Goal: Information Seeking & Learning: Learn about a topic

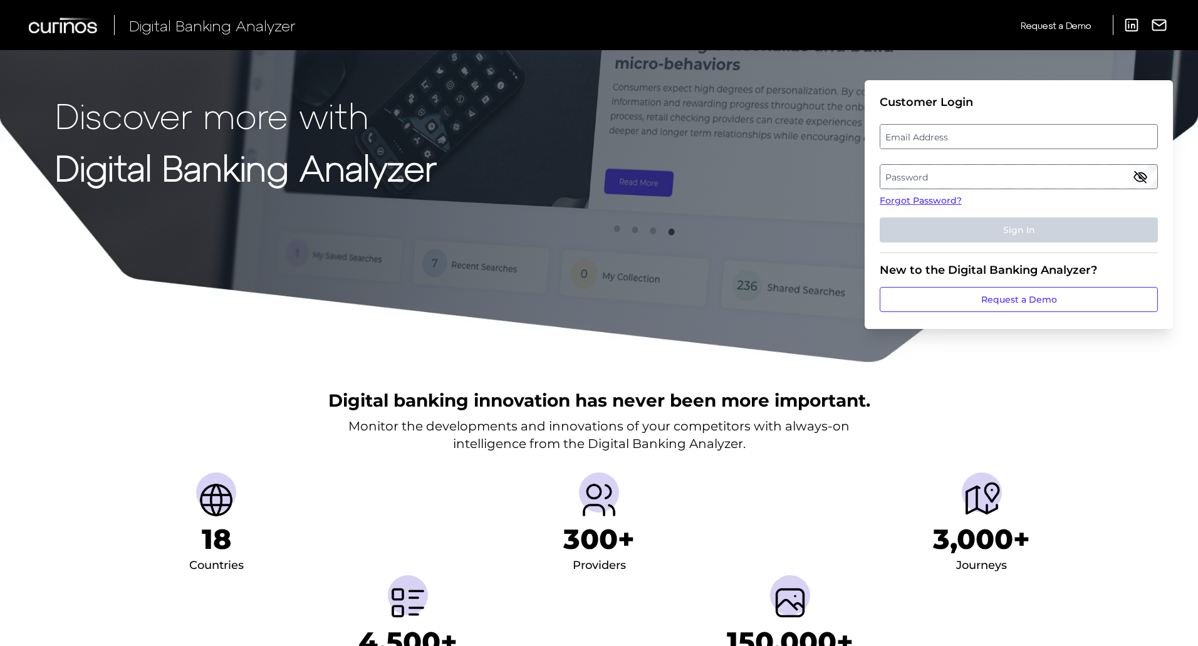
click at [906, 139] on label "Email Address" at bounding box center [1018, 136] width 276 height 23
click at [906, 139] on input "email" at bounding box center [1019, 136] width 278 height 25
type input "[EMAIL_ADDRESS][PERSON_NAME][DOMAIN_NAME]"
click at [902, 170] on label "Password" at bounding box center [1018, 176] width 276 height 23
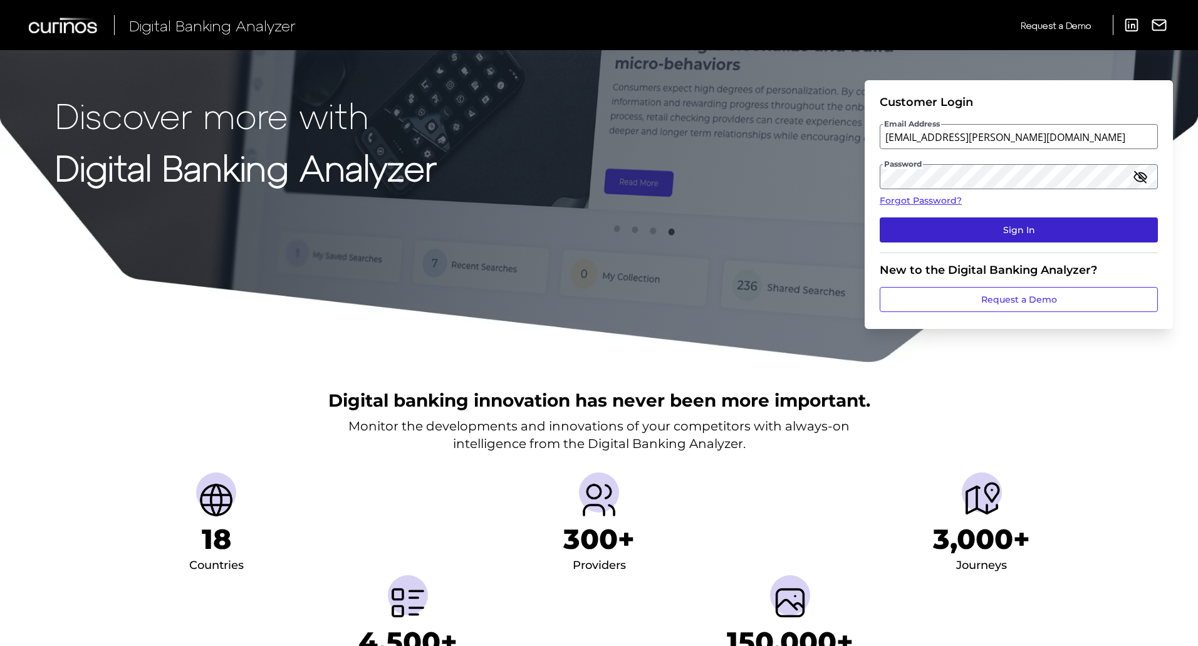
click at [897, 236] on button "Sign In" at bounding box center [1019, 229] width 278 height 25
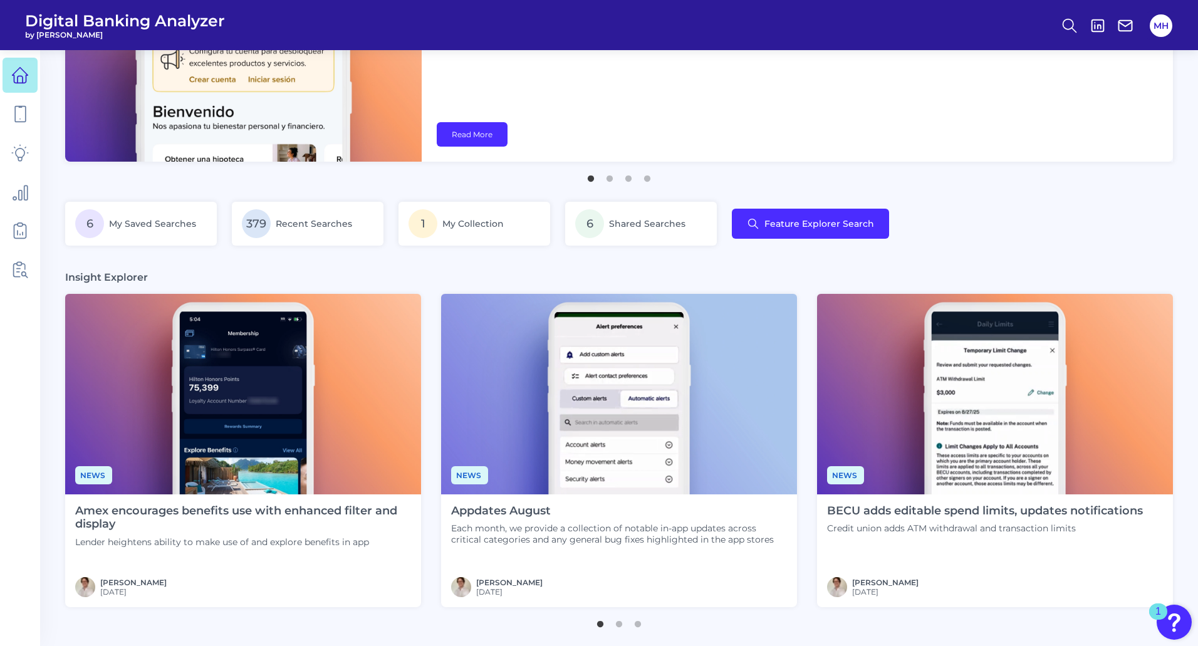
scroll to position [209, 0]
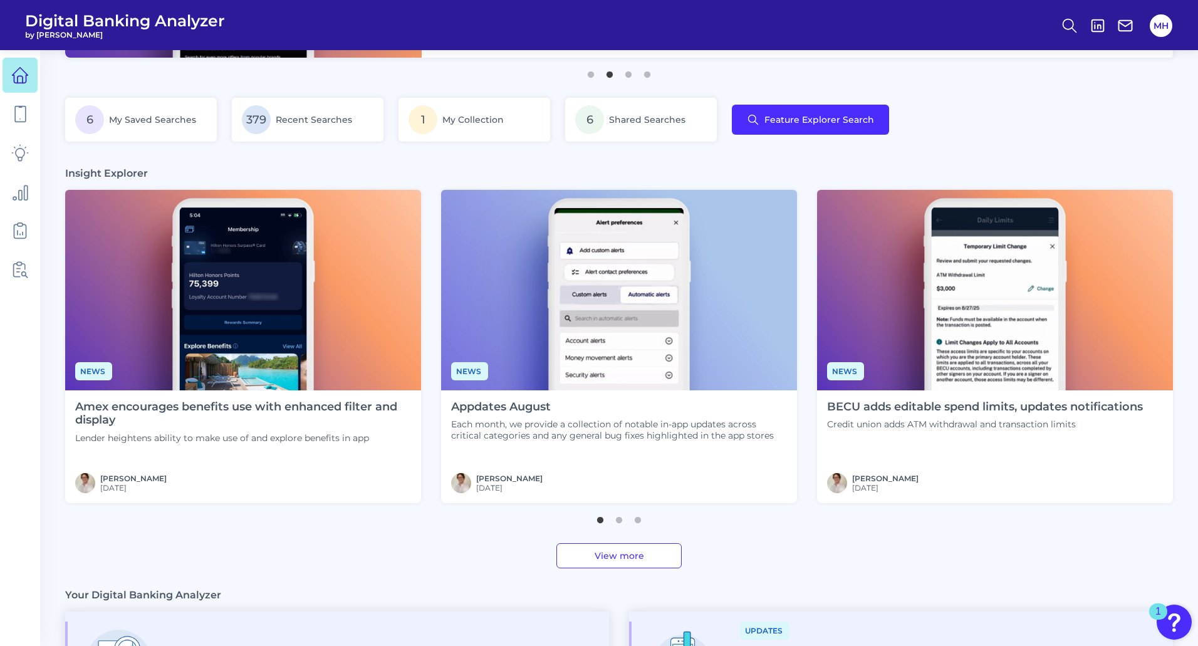
click at [622, 556] on link "View more" at bounding box center [618, 555] width 125 height 25
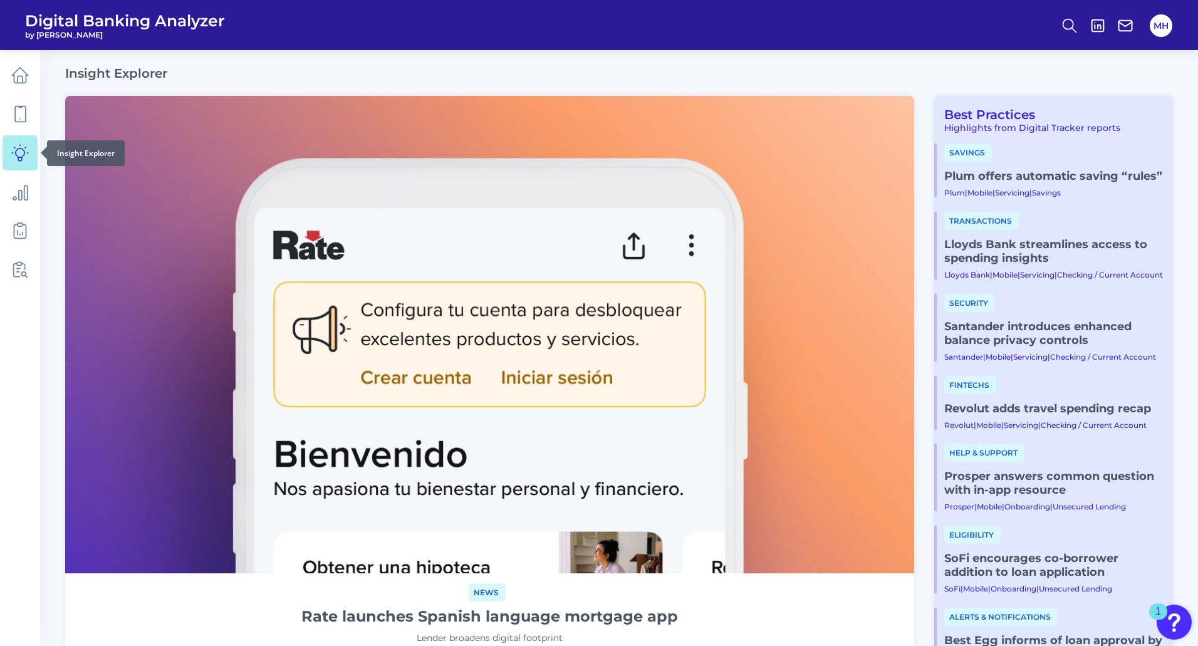
click at [19, 152] on icon at bounding box center [20, 153] width 18 height 18
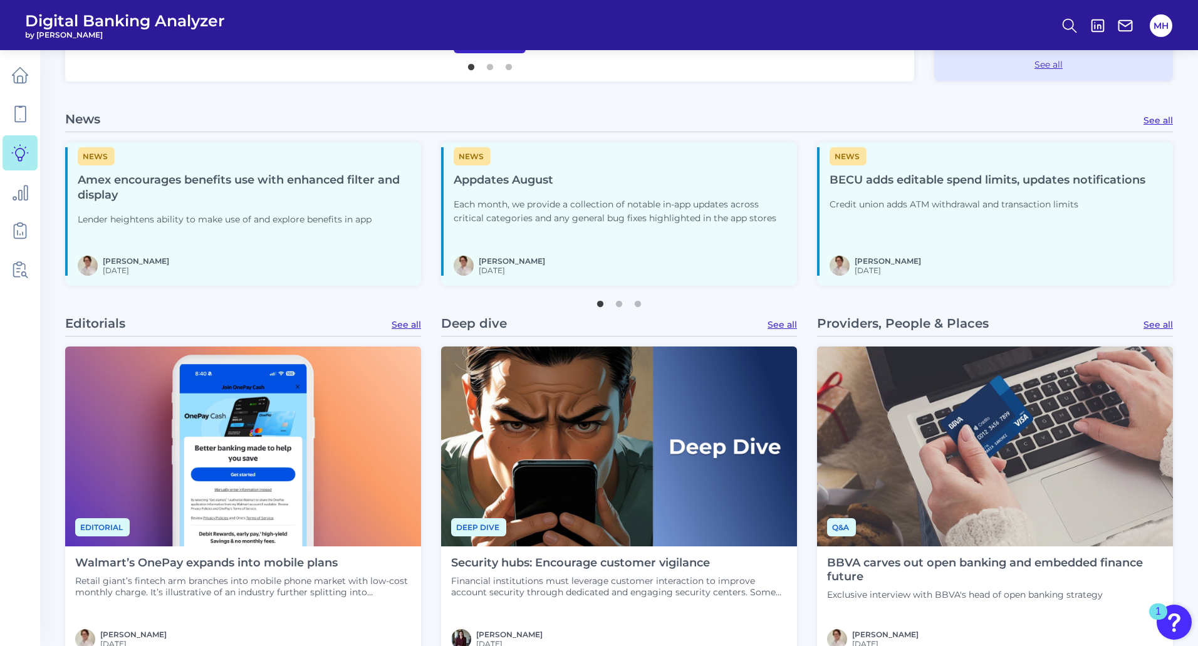
scroll to position [418, 0]
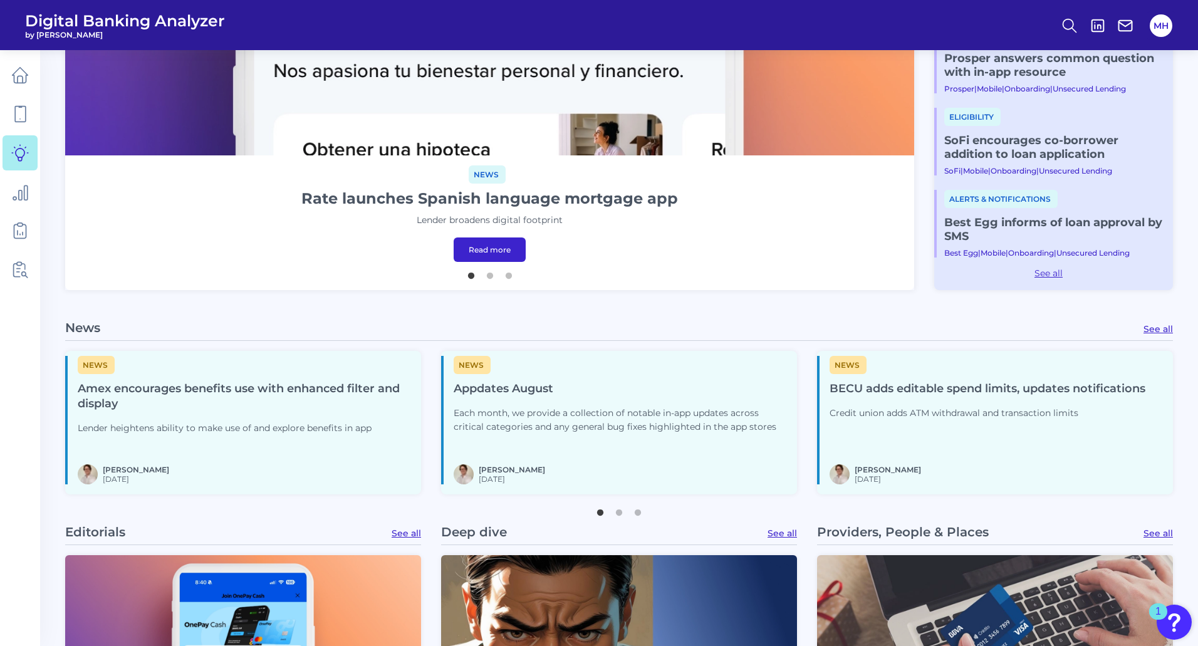
click at [1155, 325] on link "See all" at bounding box center [1158, 328] width 29 height 11
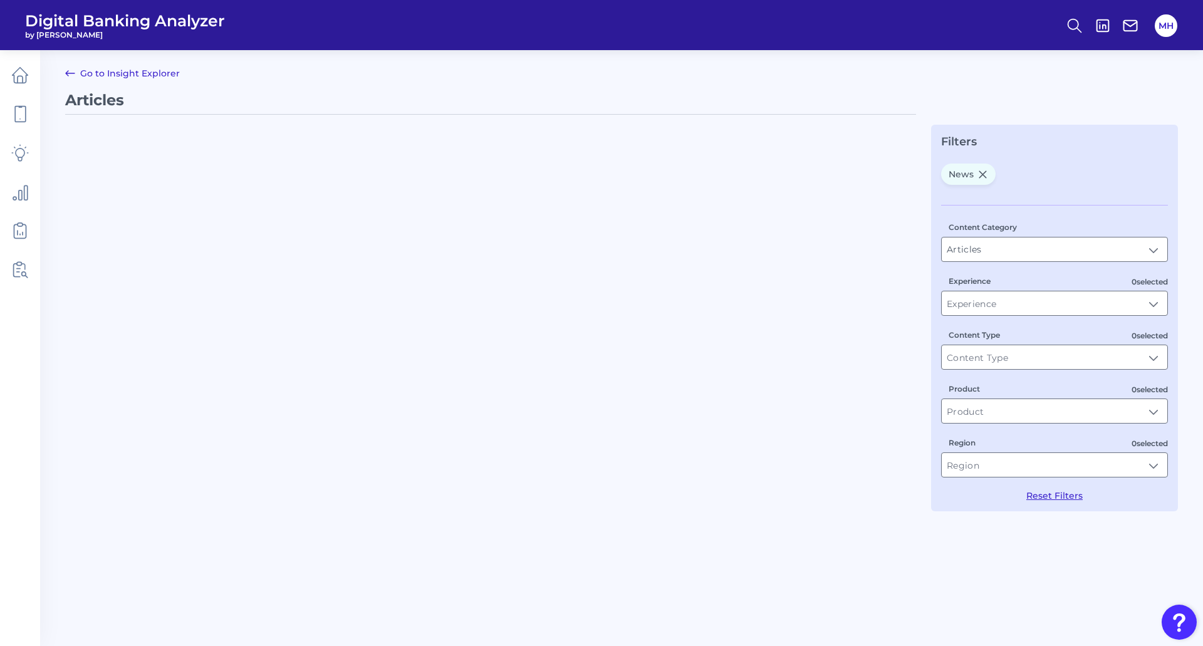
type input "News"
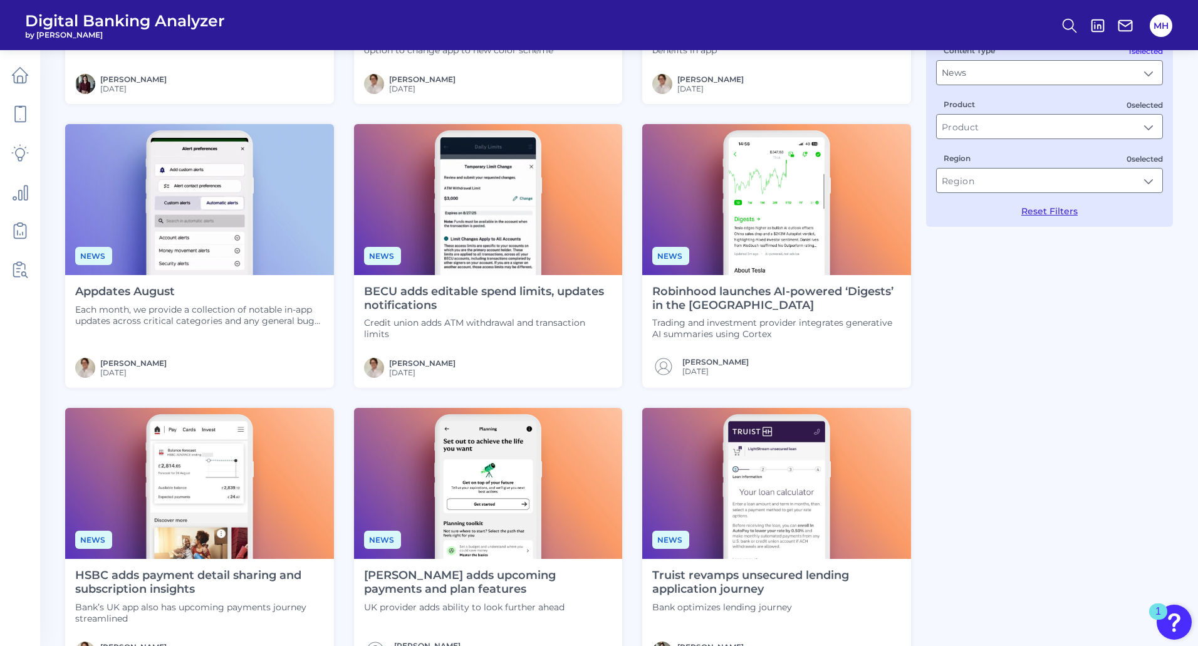
scroll to position [313, 0]
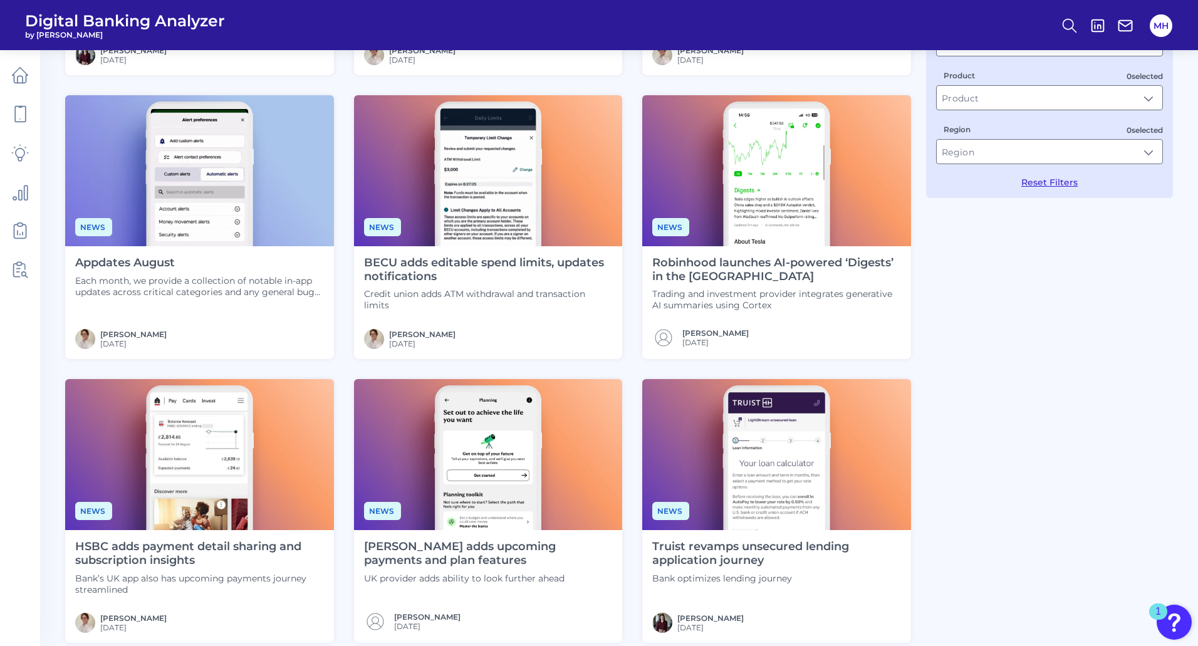
click at [743, 557] on h4 "Truist revamps unsecured lending application journey" at bounding box center [776, 553] width 249 height 27
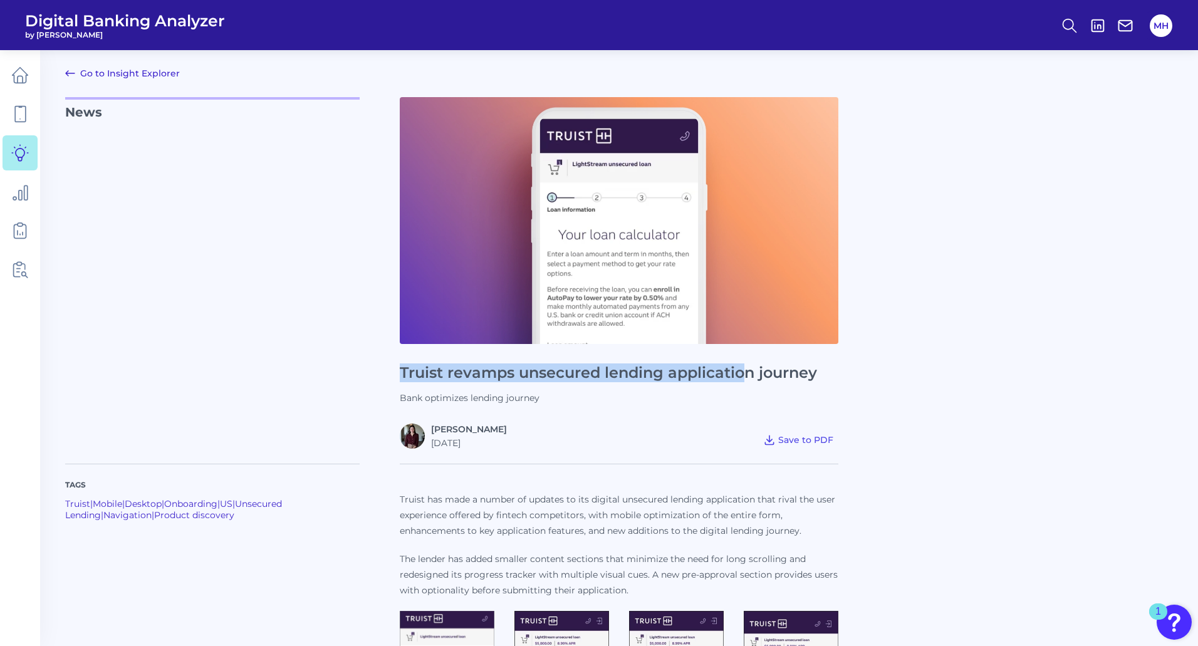
drag, startPoint x: 400, startPoint y: 372, endPoint x: 749, endPoint y: 372, distance: 349.6
click at [749, 372] on h1 "Truist revamps unsecured lending application journey" at bounding box center [619, 373] width 439 height 18
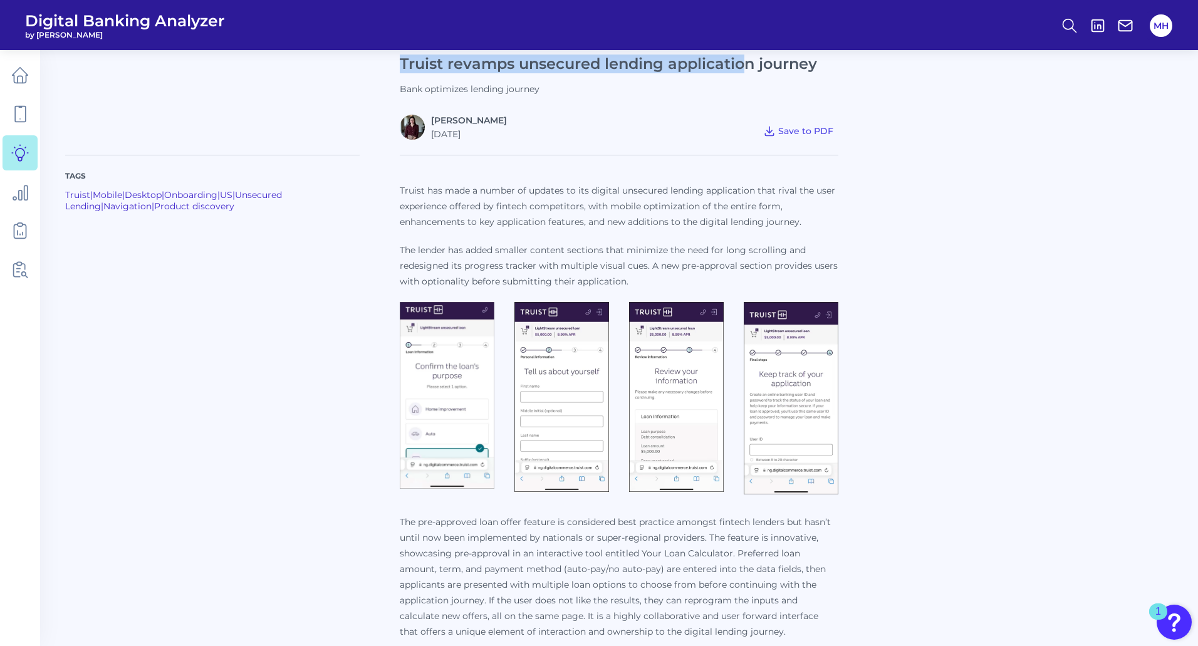
scroll to position [313, 0]
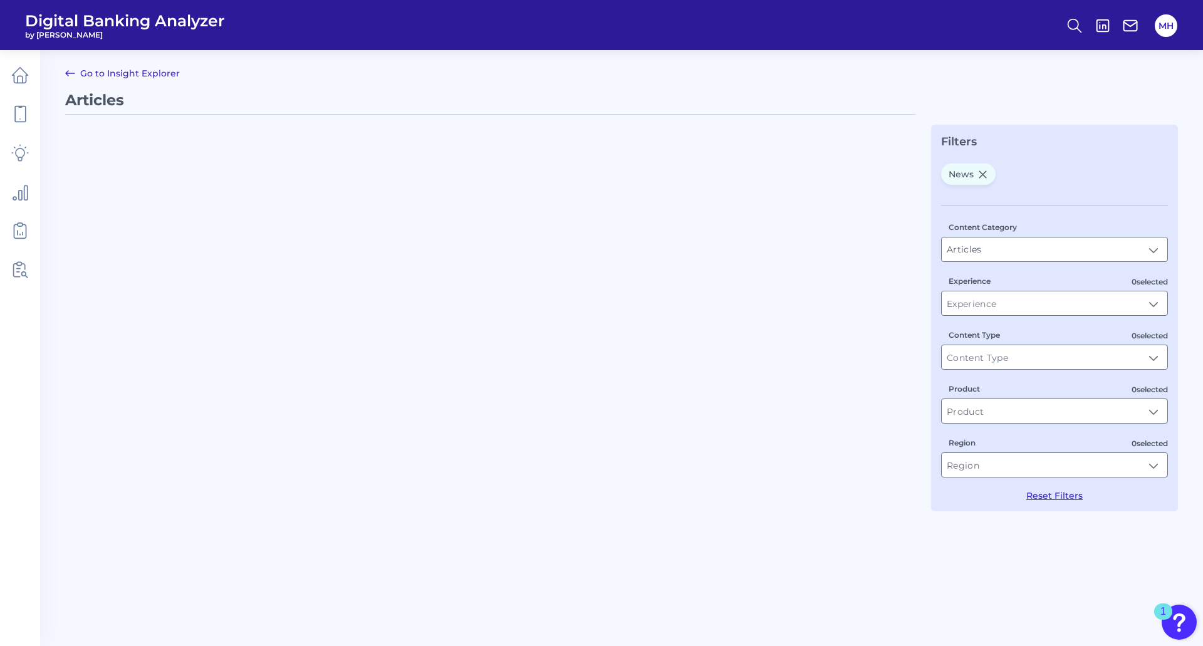
type input "News"
